Goal: Ask a question

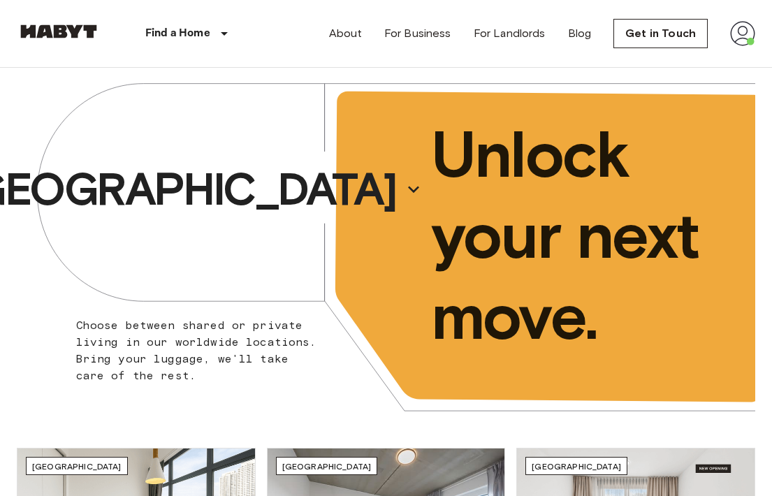
click at [744, 24] on img at bounding box center [742, 33] width 25 height 25
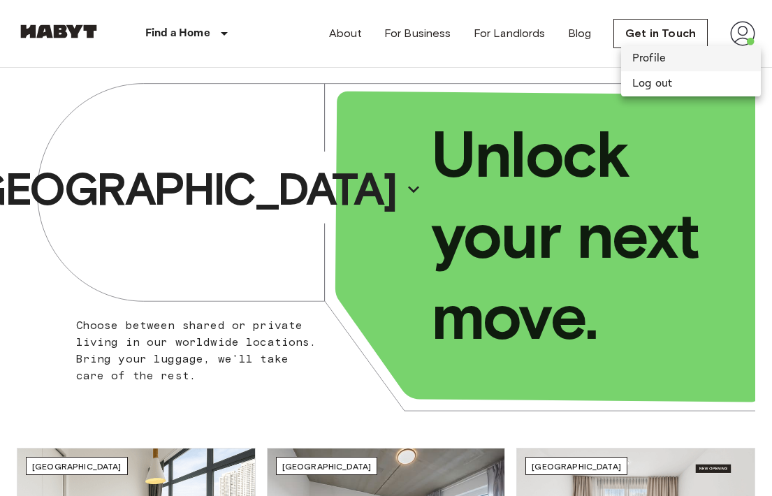
click at [666, 58] on li "Profile" at bounding box center [691, 58] width 140 height 25
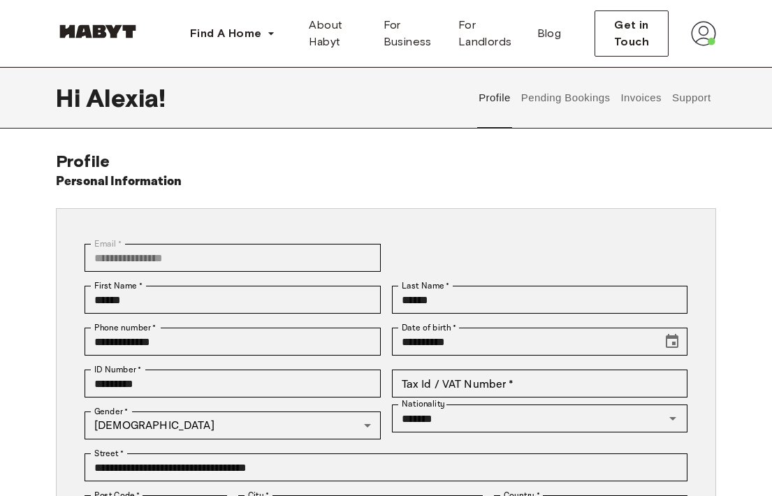
click at [629, 94] on button "Invoices" at bounding box center [641, 97] width 44 height 61
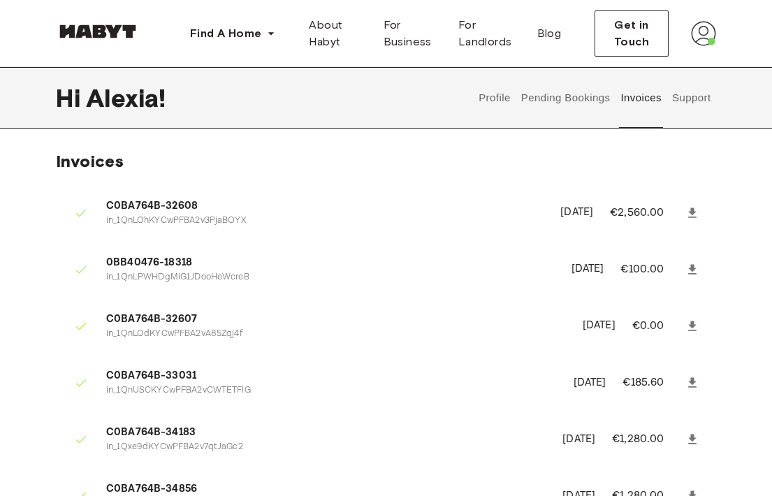
click at [704, 88] on button "Support" at bounding box center [691, 97] width 43 height 61
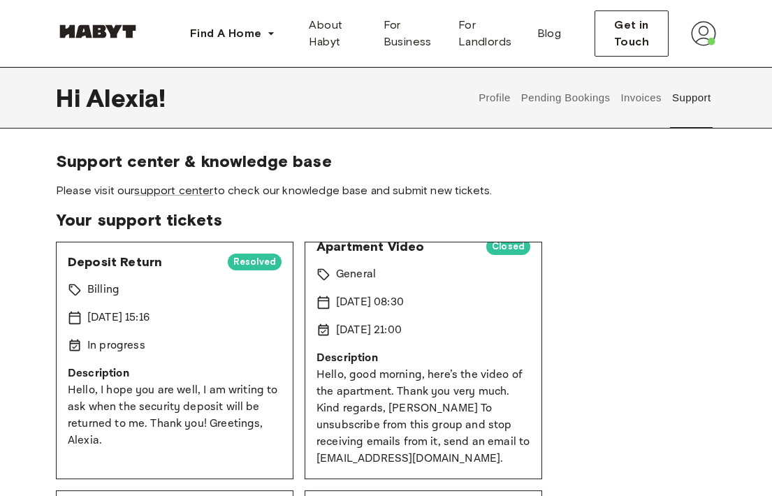
click at [249, 284] on div "Billing" at bounding box center [175, 290] width 214 height 17
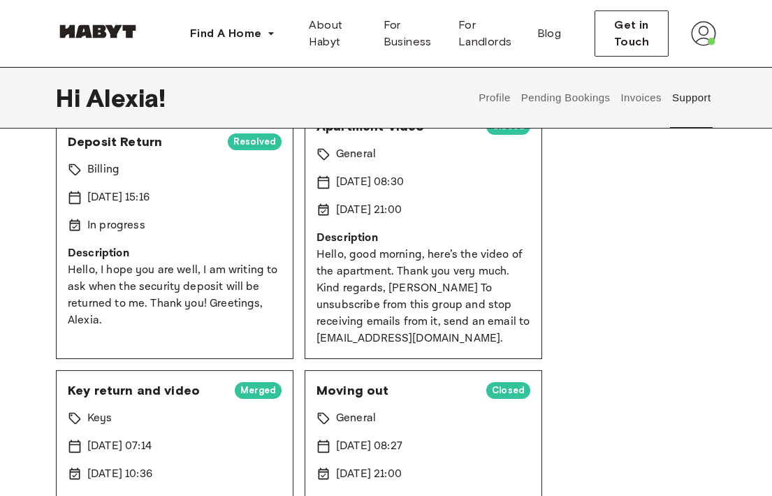
scroll to position [140, 0]
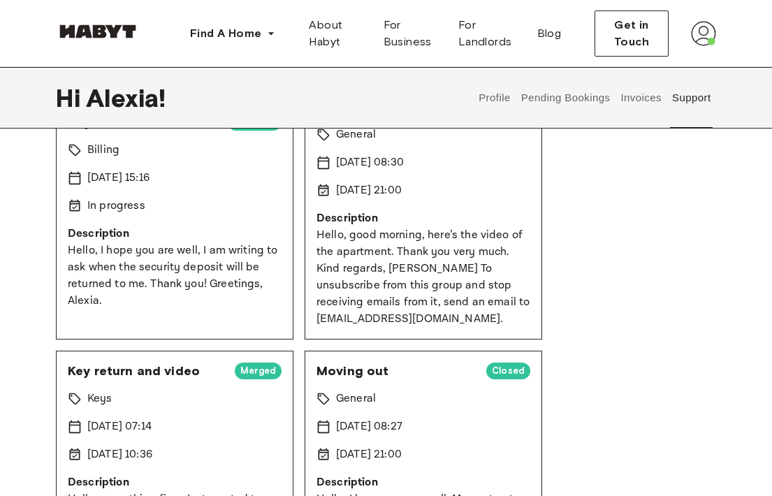
click at [189, 289] on p "Hello, I hope you are well, I am writing to ask when the security deposit will …" at bounding box center [175, 275] width 214 height 67
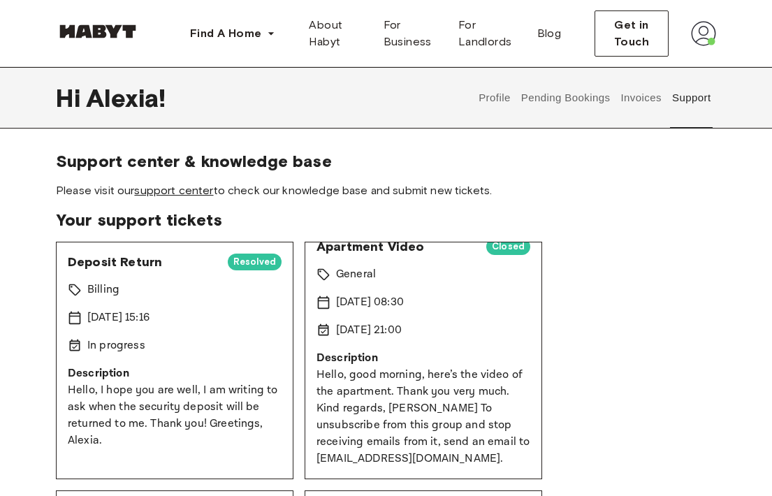
click at [187, 191] on link "support center" at bounding box center [173, 190] width 79 height 13
